Goal: Information Seeking & Learning: Learn about a topic

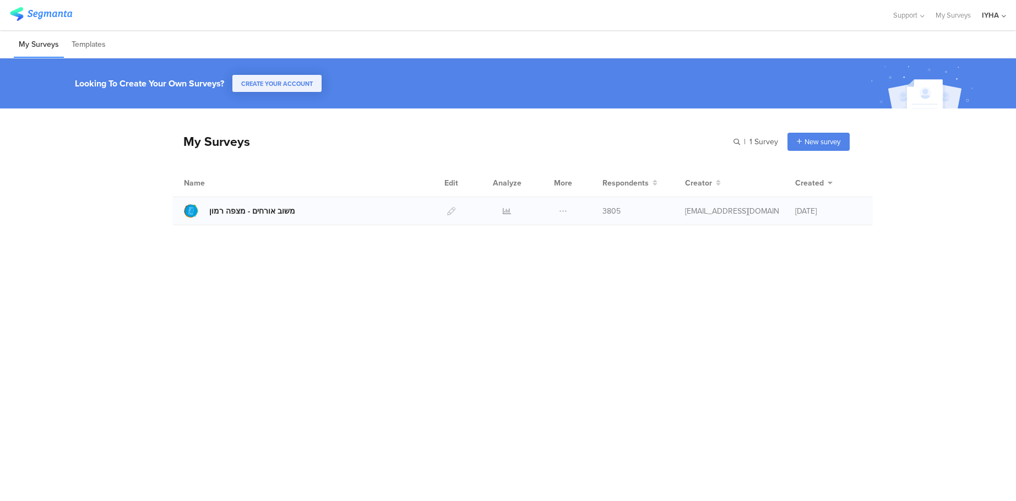
click at [272, 208] on div "משוב אורחים - מצפה רמון" at bounding box center [252, 211] width 86 height 12
click at [503, 208] on icon at bounding box center [507, 211] width 8 height 8
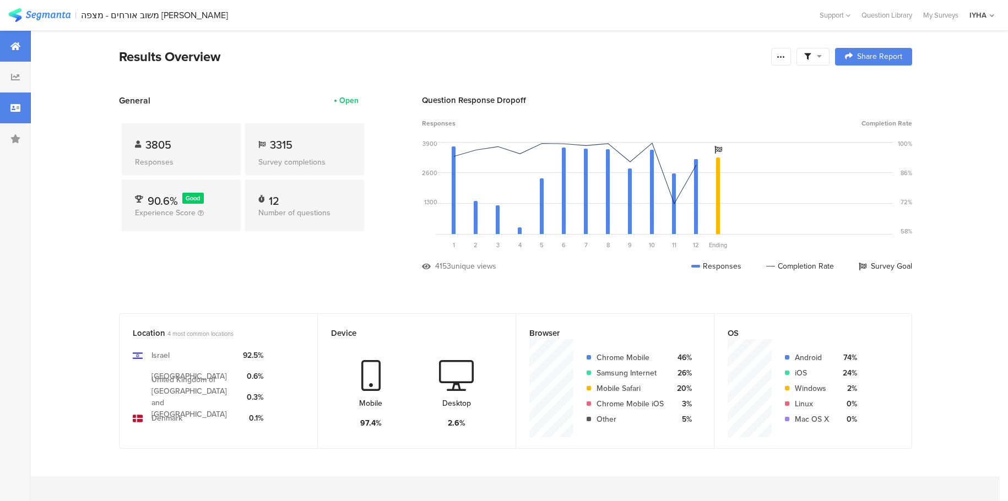
click at [12, 110] on icon at bounding box center [15, 108] width 10 height 9
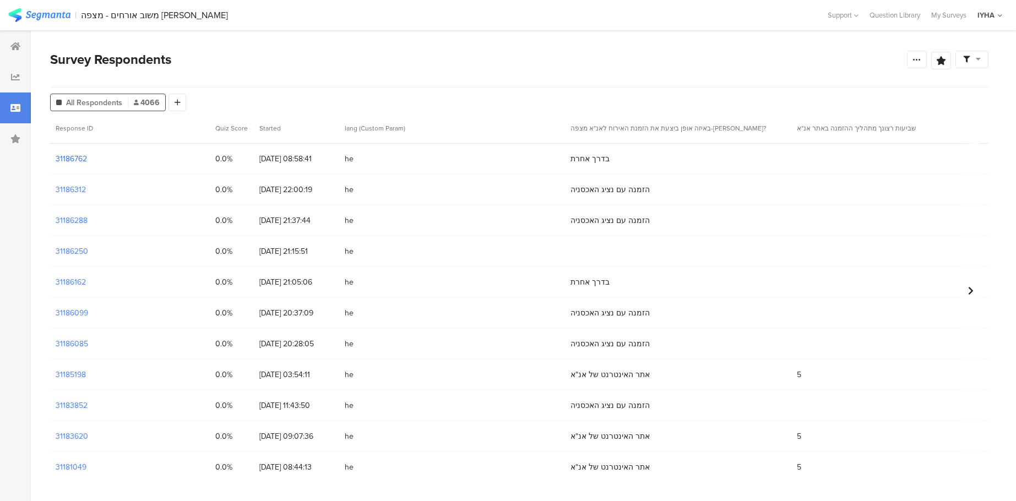
click at [74, 158] on section "31186762" at bounding box center [71, 159] width 31 height 12
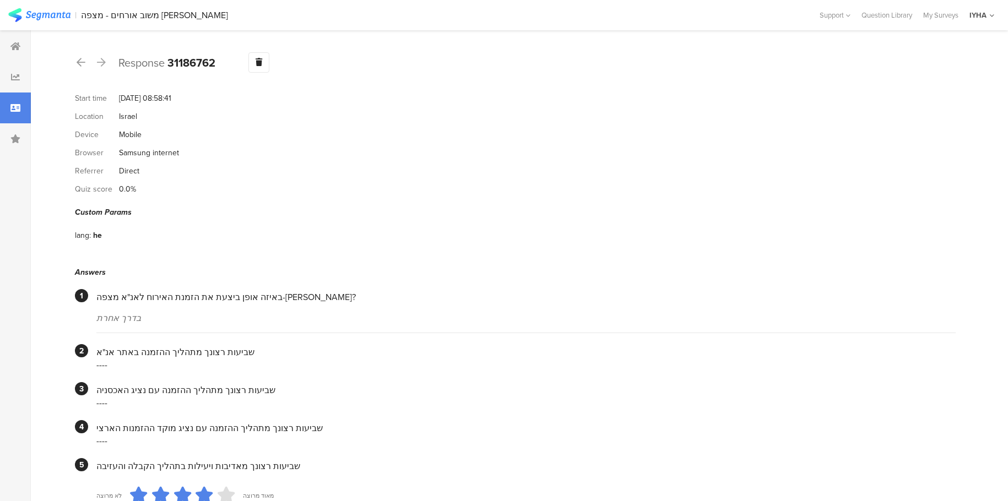
click at [106, 63] on div at bounding box center [101, 63] width 12 height 18
click at [79, 62] on icon at bounding box center [81, 62] width 9 height 10
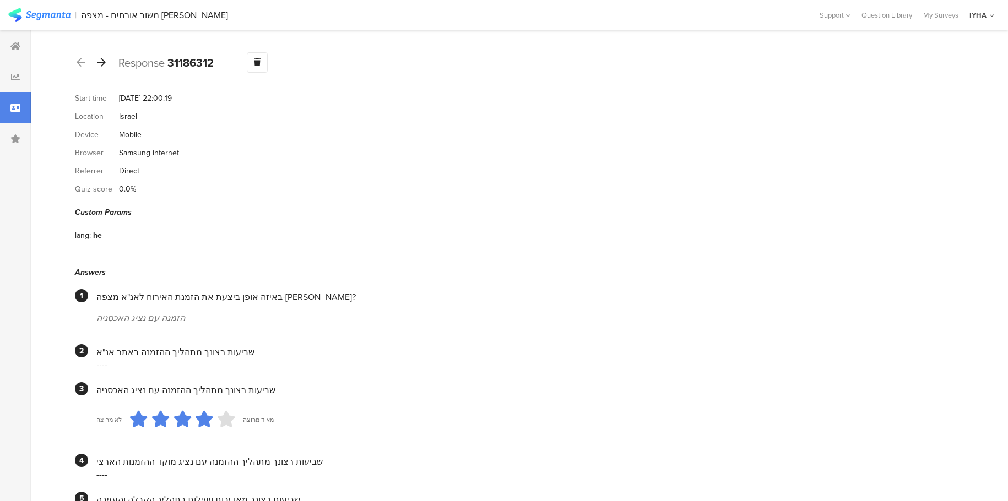
click at [99, 64] on icon at bounding box center [101, 62] width 9 height 10
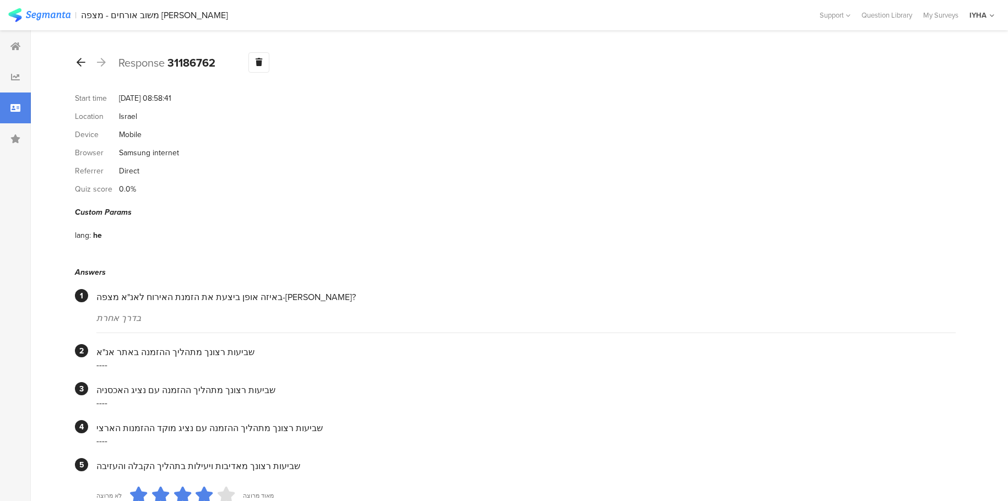
click at [78, 64] on icon at bounding box center [81, 62] width 9 height 10
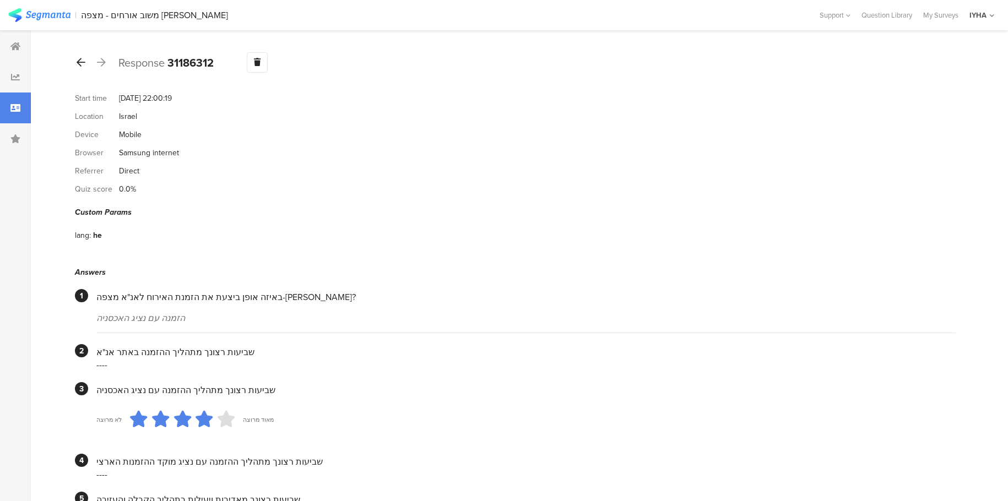
click at [83, 63] on icon at bounding box center [81, 62] width 9 height 10
click at [78, 64] on icon at bounding box center [81, 62] width 9 height 10
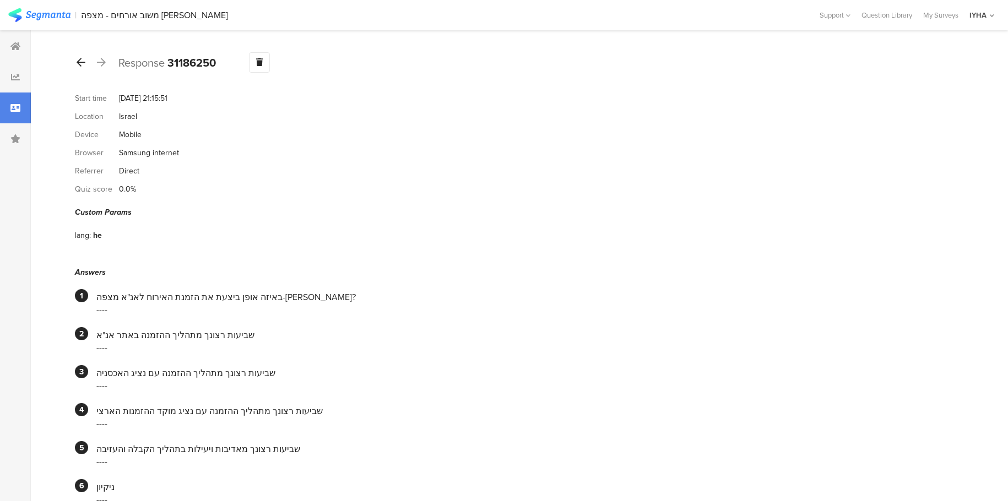
click at [79, 61] on icon at bounding box center [81, 62] width 9 height 10
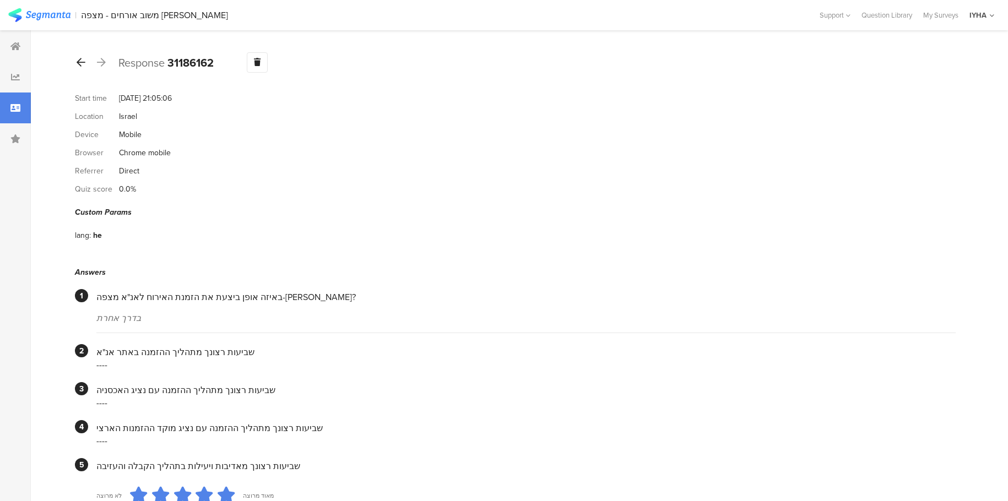
click at [81, 63] on icon at bounding box center [81, 62] width 9 height 10
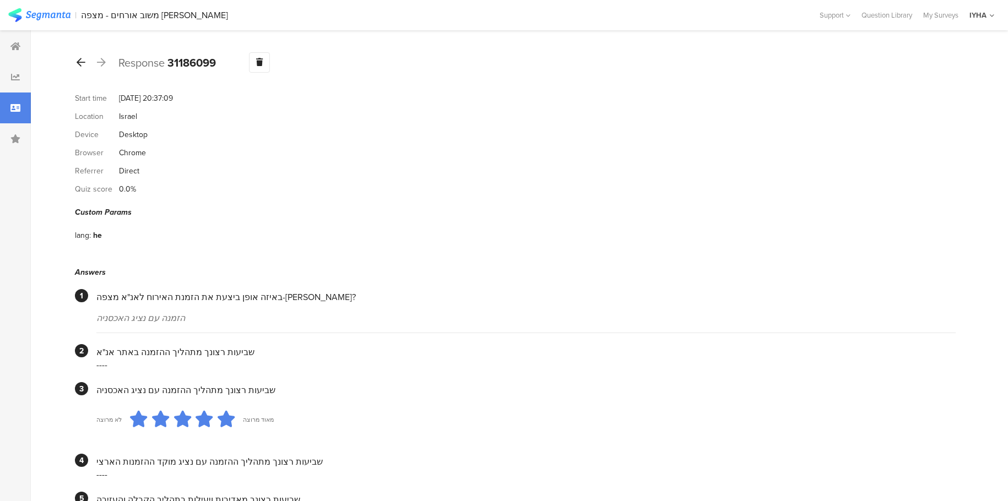
click at [82, 60] on icon at bounding box center [81, 62] width 9 height 10
click at [82, 61] on icon at bounding box center [81, 62] width 9 height 10
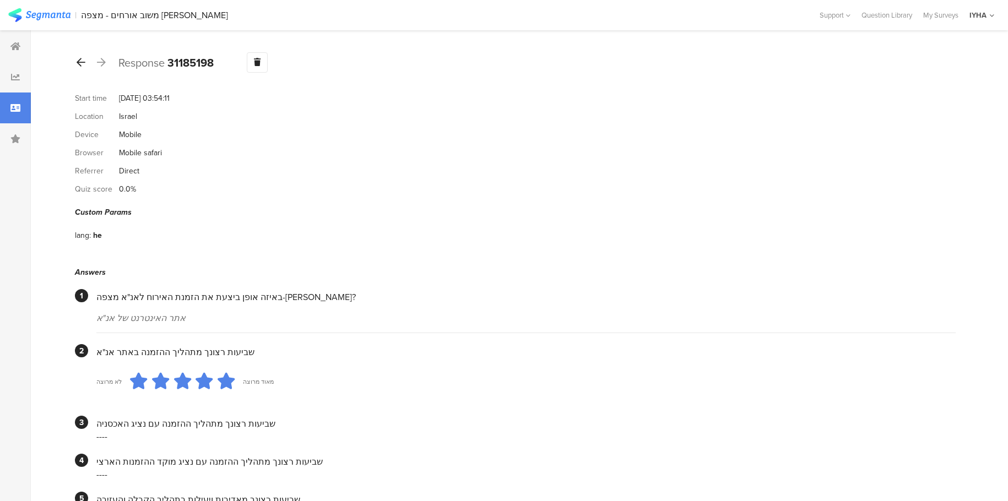
click at [78, 62] on icon at bounding box center [81, 62] width 9 height 10
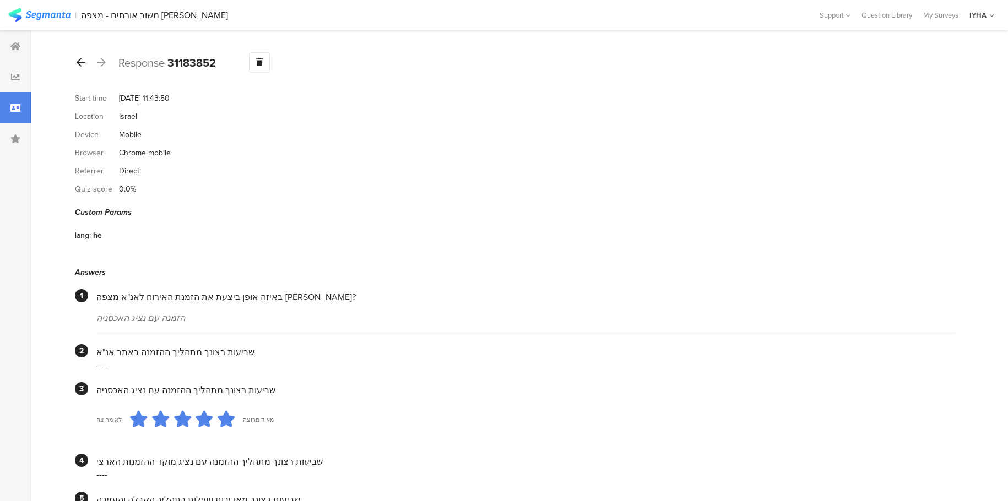
click at [83, 60] on icon at bounding box center [81, 62] width 9 height 10
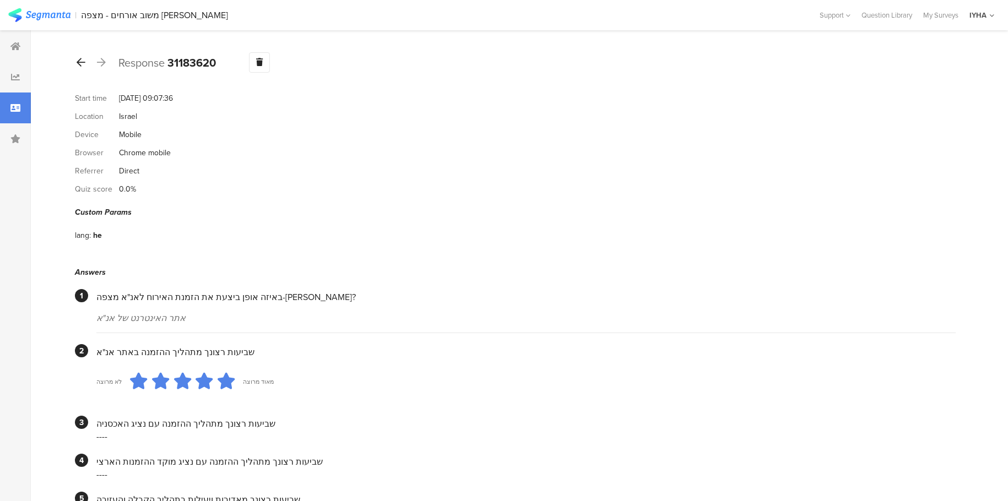
click at [78, 63] on icon at bounding box center [81, 62] width 9 height 10
click at [77, 64] on icon at bounding box center [81, 62] width 9 height 10
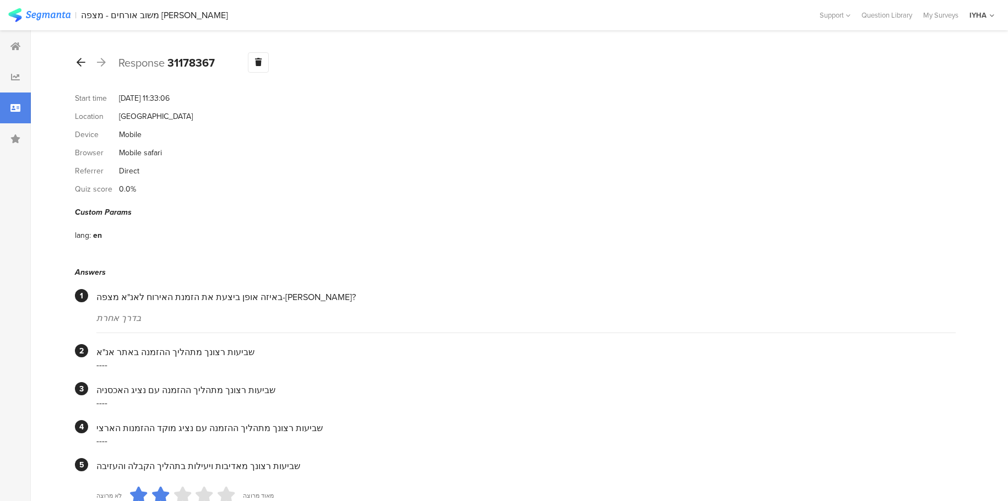
click at [78, 61] on icon at bounding box center [81, 62] width 9 height 10
click at [80, 66] on icon at bounding box center [81, 62] width 9 height 10
click at [80, 64] on icon at bounding box center [81, 62] width 9 height 10
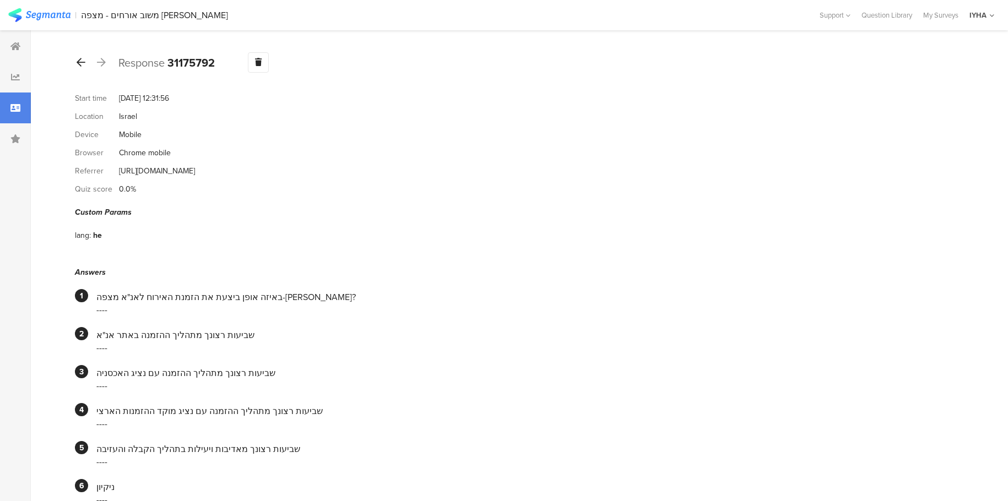
click at [78, 59] on icon at bounding box center [81, 62] width 9 height 10
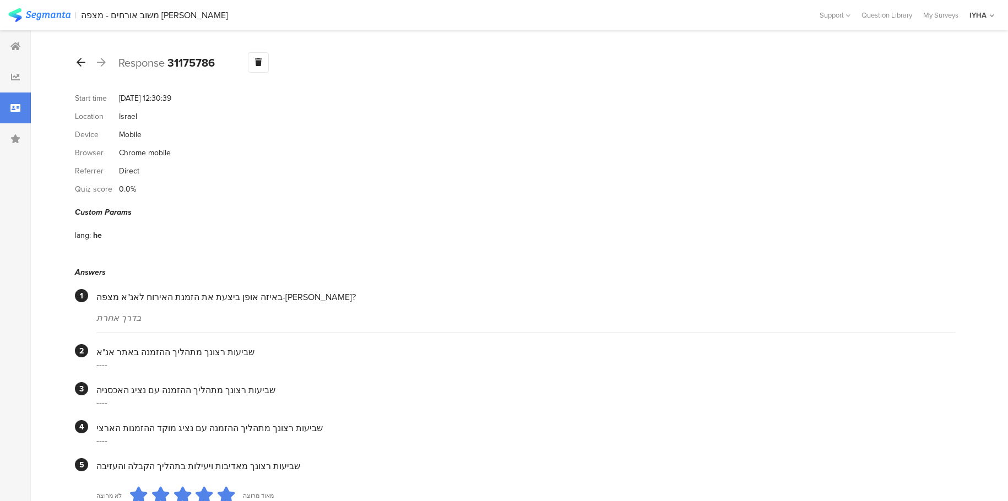
click at [79, 61] on icon at bounding box center [81, 62] width 9 height 10
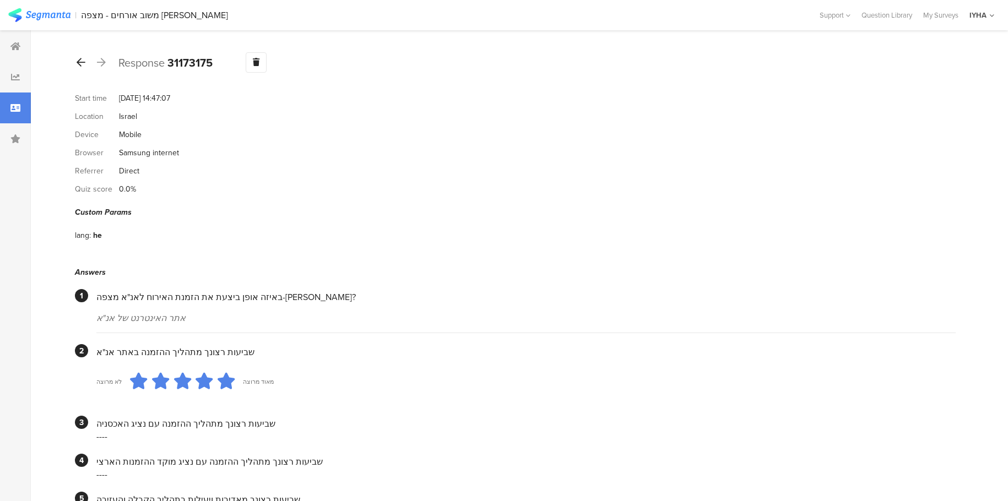
click at [80, 63] on icon at bounding box center [81, 62] width 9 height 10
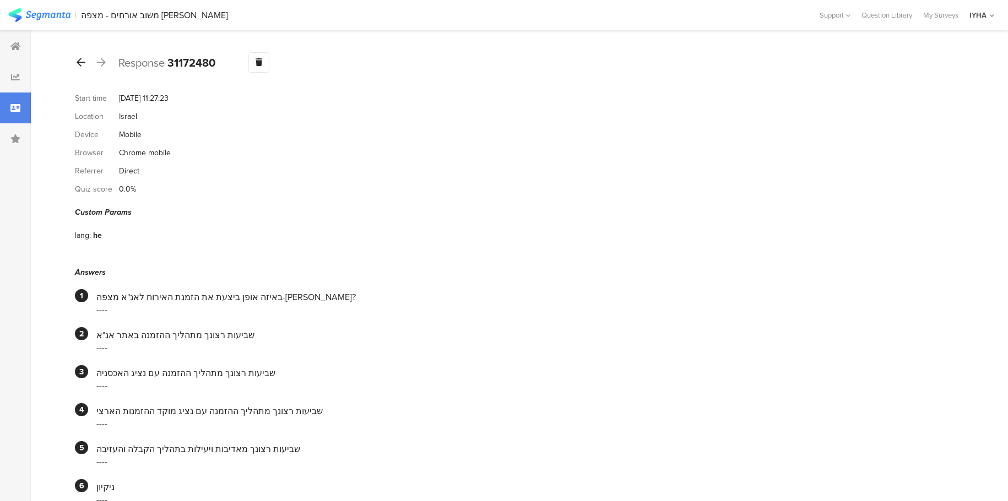
click at [81, 64] on icon at bounding box center [81, 62] width 9 height 10
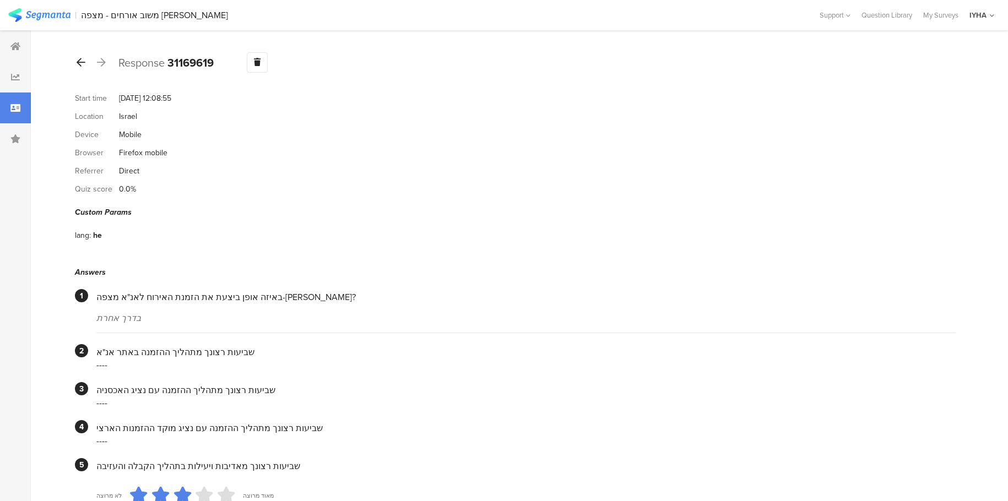
click at [85, 64] on icon at bounding box center [81, 62] width 9 height 10
click at [80, 63] on icon at bounding box center [81, 62] width 9 height 10
click at [78, 62] on icon at bounding box center [81, 62] width 9 height 10
click at [80, 61] on icon at bounding box center [81, 62] width 9 height 10
click at [78, 59] on icon at bounding box center [81, 62] width 9 height 10
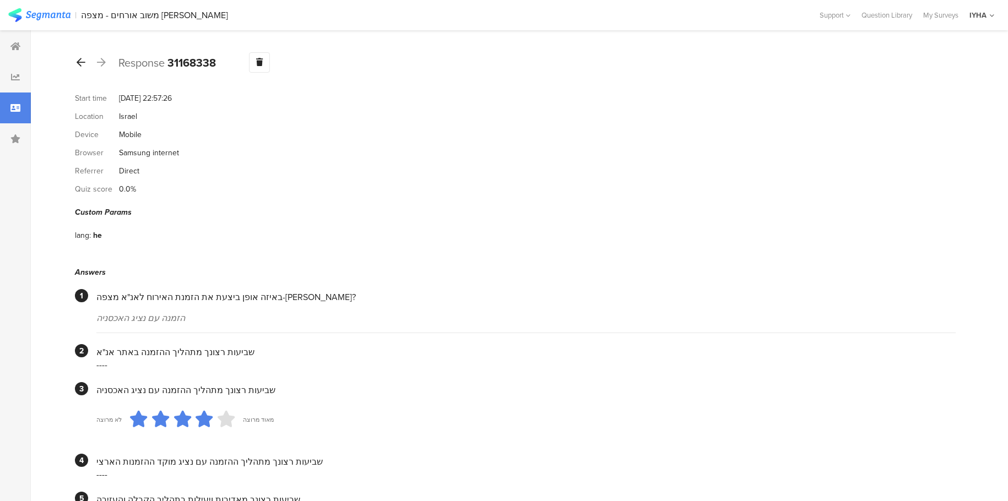
click at [80, 62] on icon at bounding box center [81, 62] width 9 height 10
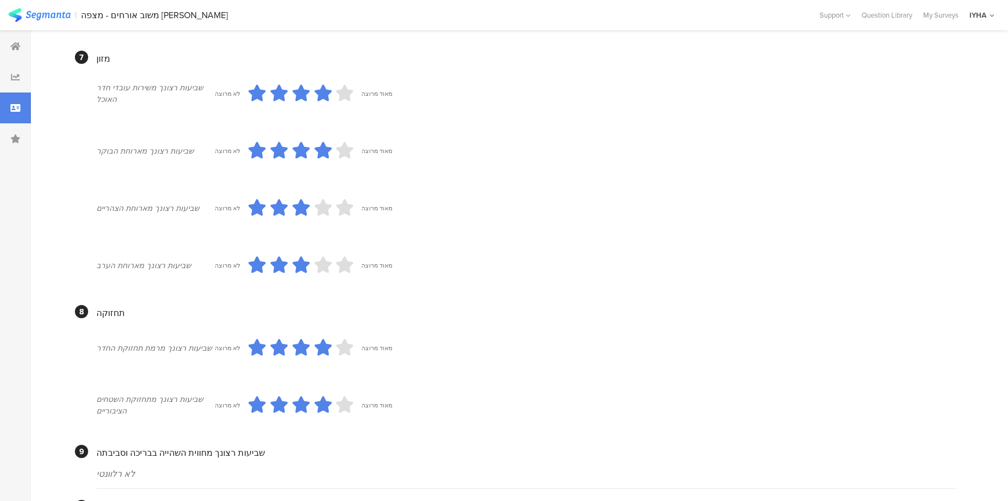
scroll to position [716, 0]
